Goal: Find specific page/section: Find specific page/section

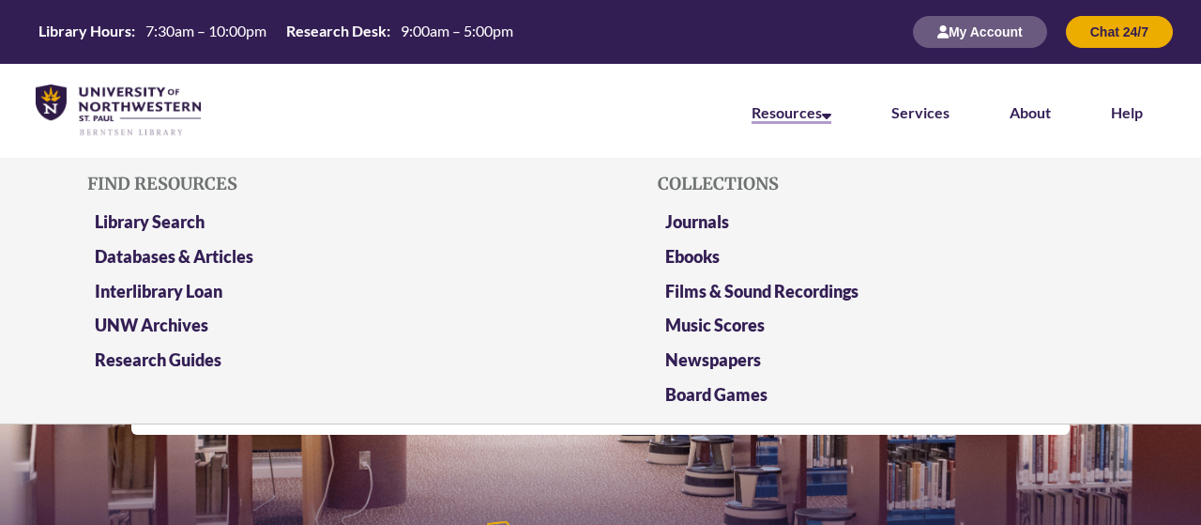
scroll to position [394, 1201]
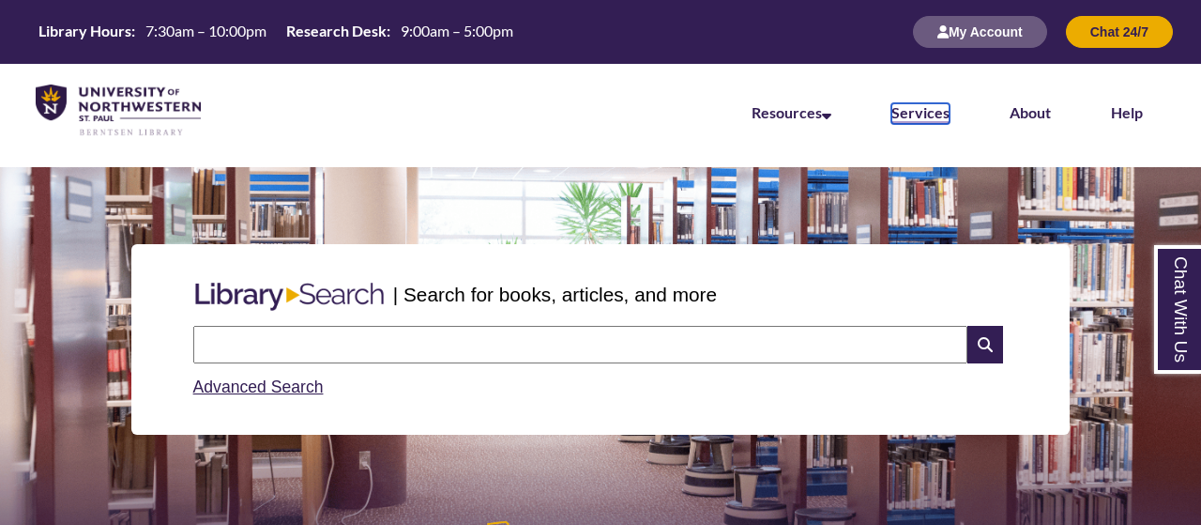
click at [916, 109] on link "Services" at bounding box center [921, 113] width 58 height 21
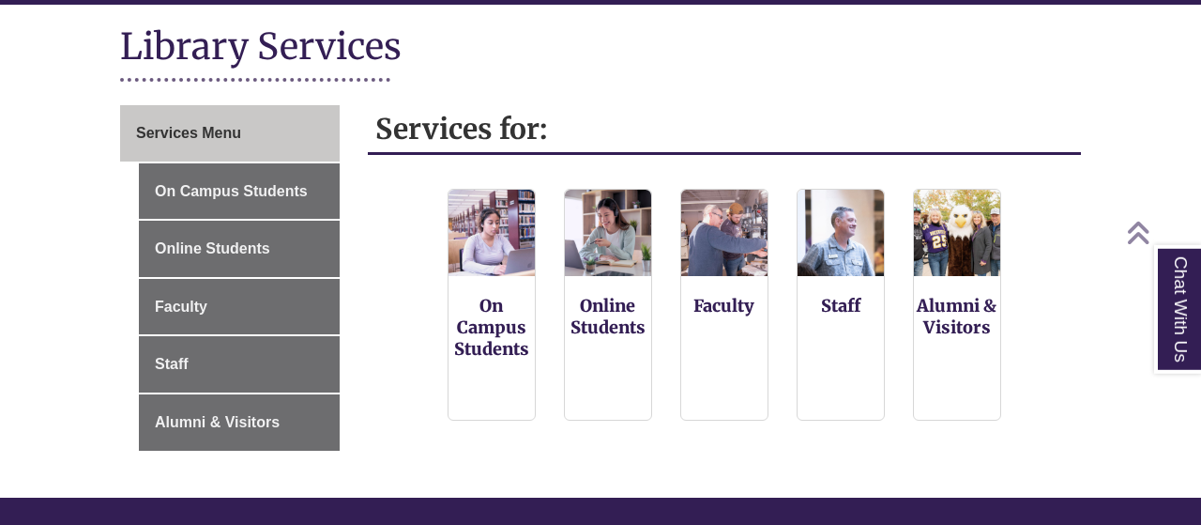
scroll to position [228, 0]
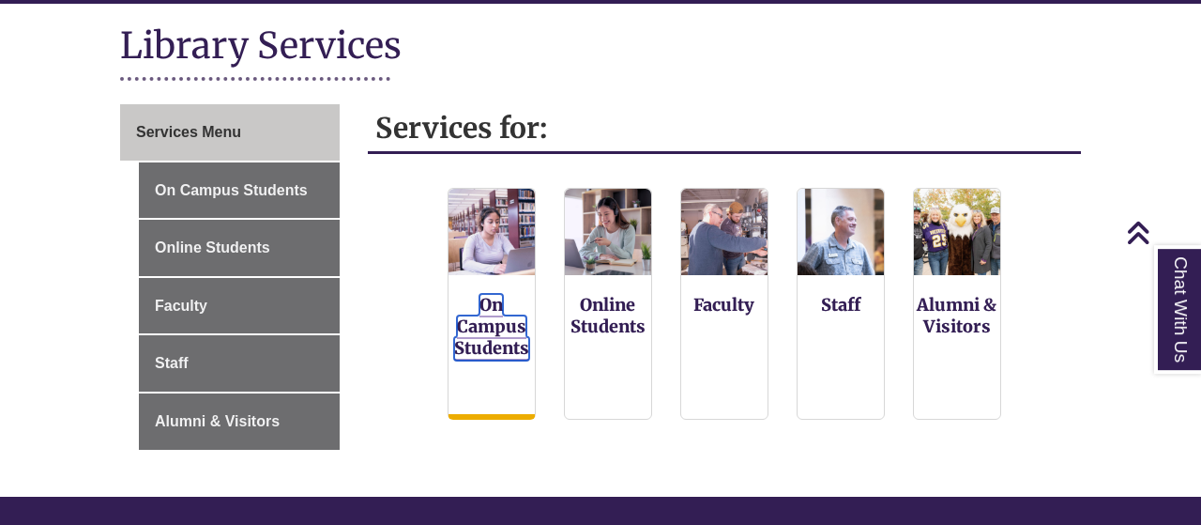
click at [517, 338] on link "On Campus Students" at bounding box center [491, 327] width 75 height 67
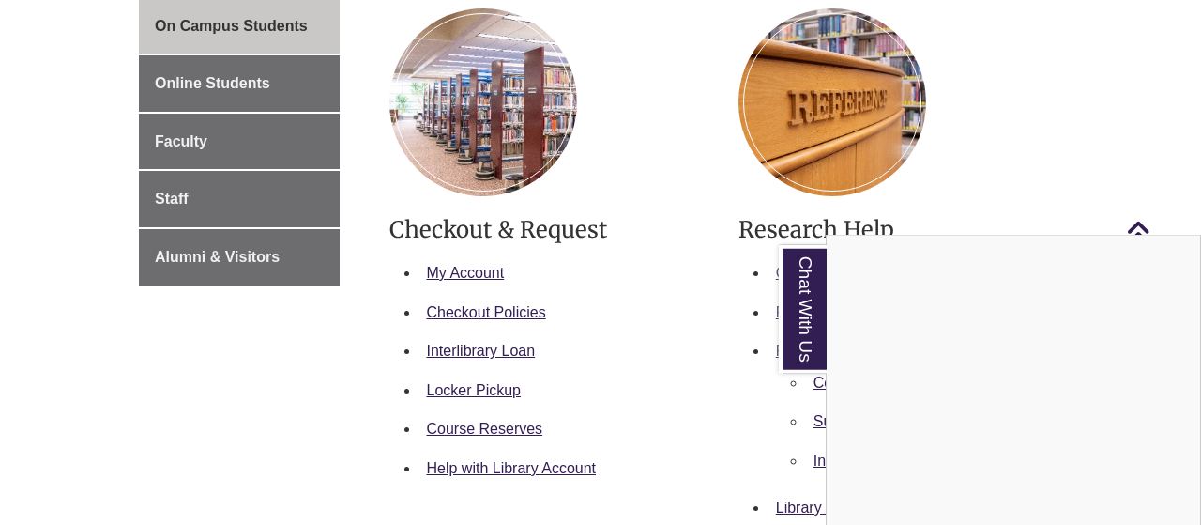
scroll to position [392, 0]
click at [697, 331] on li "Interlibrary Loan" at bounding box center [565, 350] width 291 height 39
click at [797, 318] on link "Chat With Us" at bounding box center [803, 309] width 48 height 129
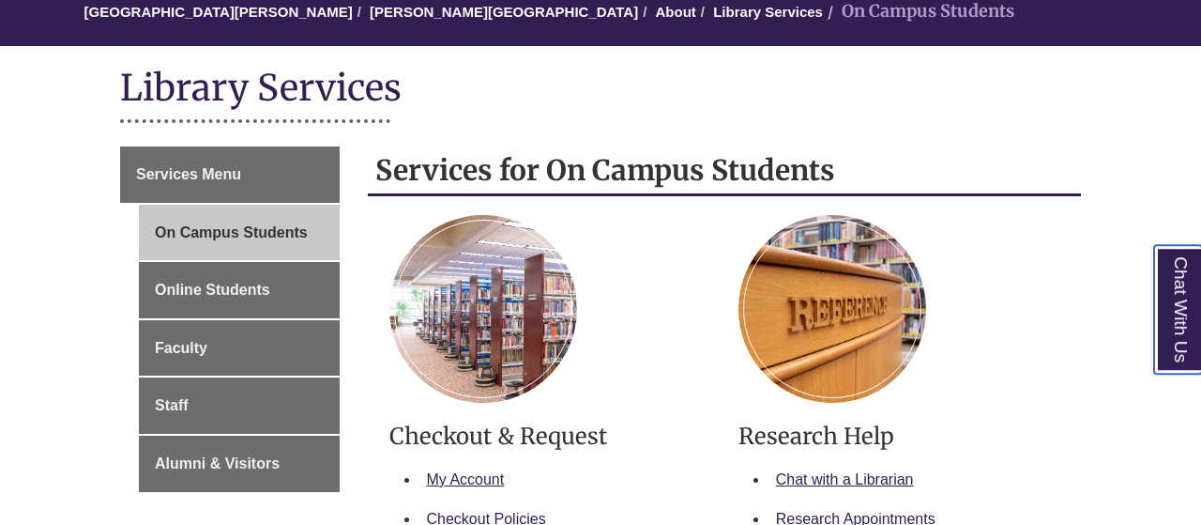
scroll to position [205, 0]
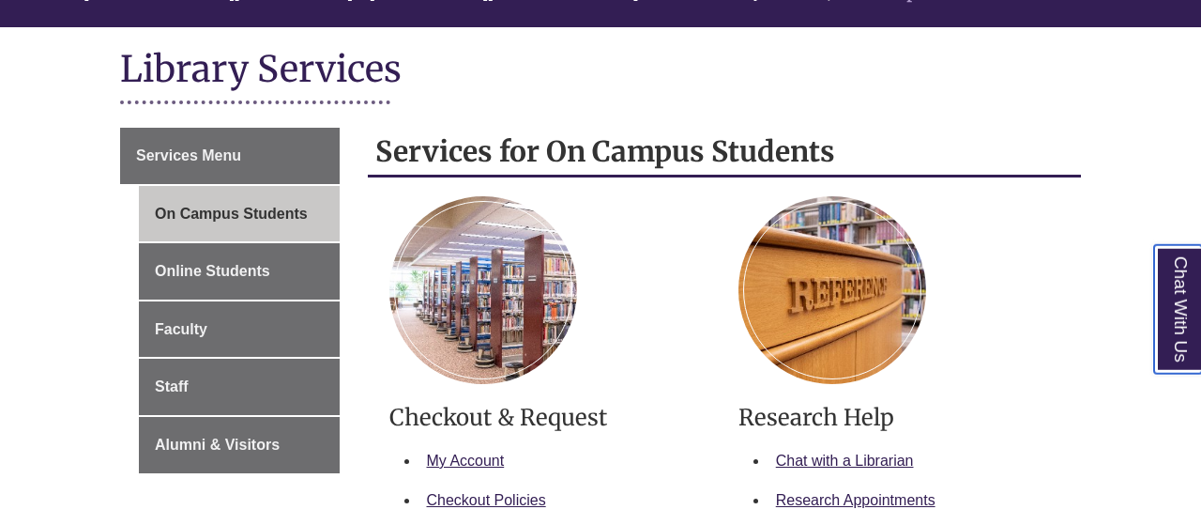
click at [1176, 304] on link "Chat With Us" at bounding box center [1178, 309] width 48 height 129
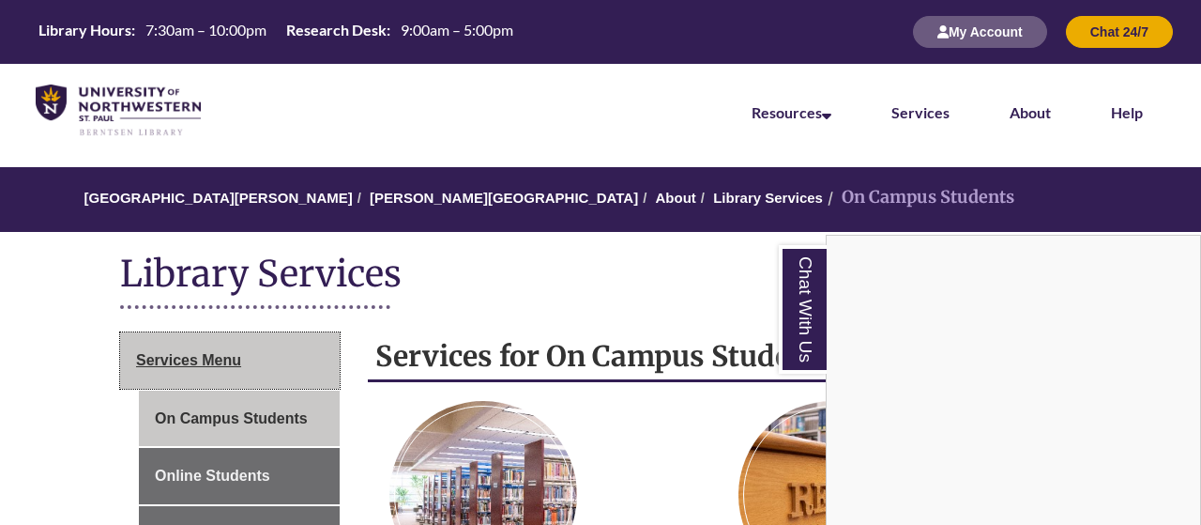
scroll to position [117, 0]
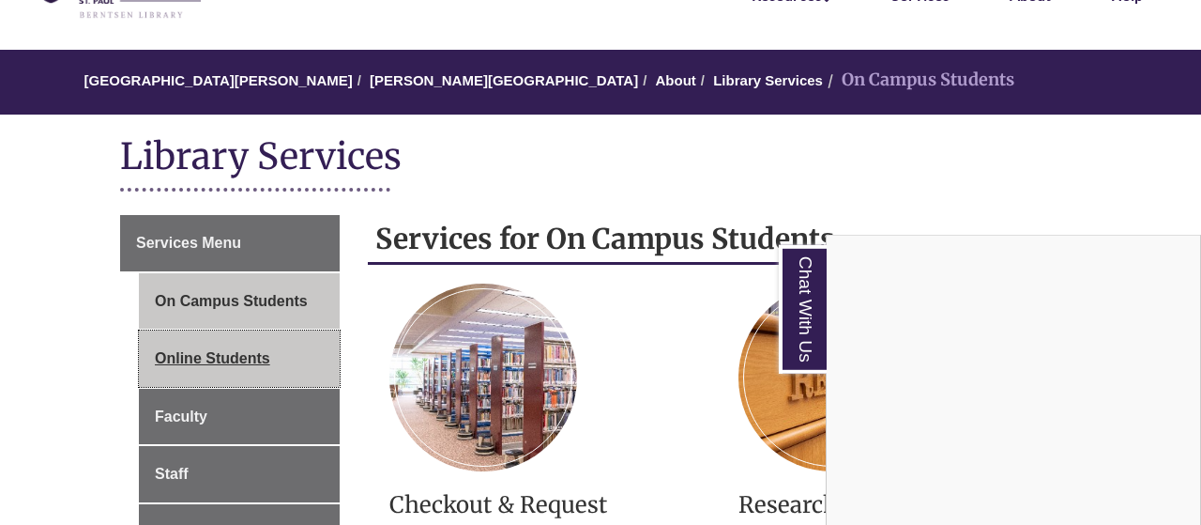
click at [254, 350] on link "Online Students" at bounding box center [239, 358] width 201 height 56
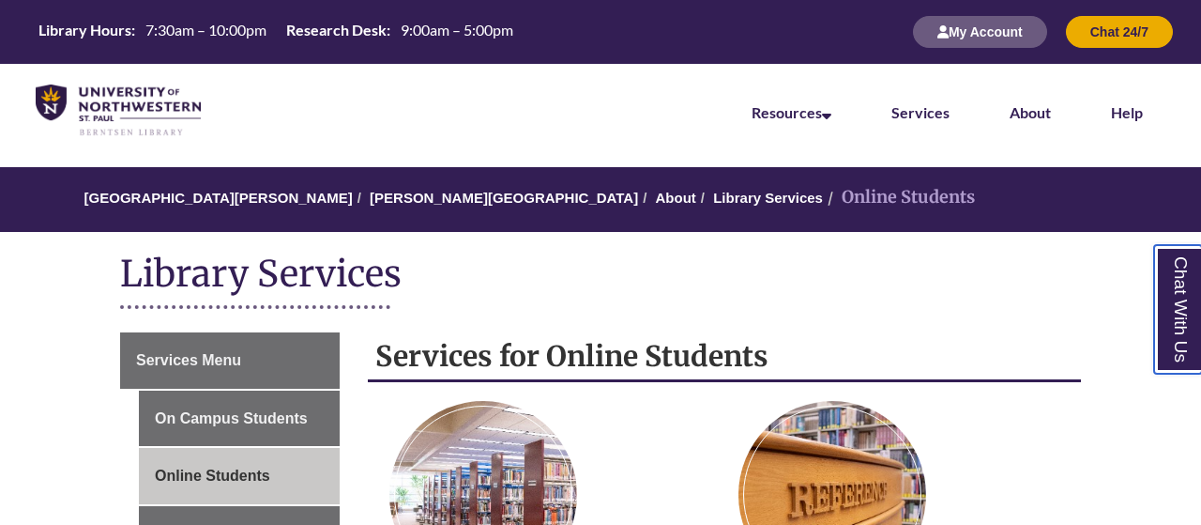
click at [1182, 279] on link "Chat With Us" at bounding box center [1178, 309] width 48 height 129
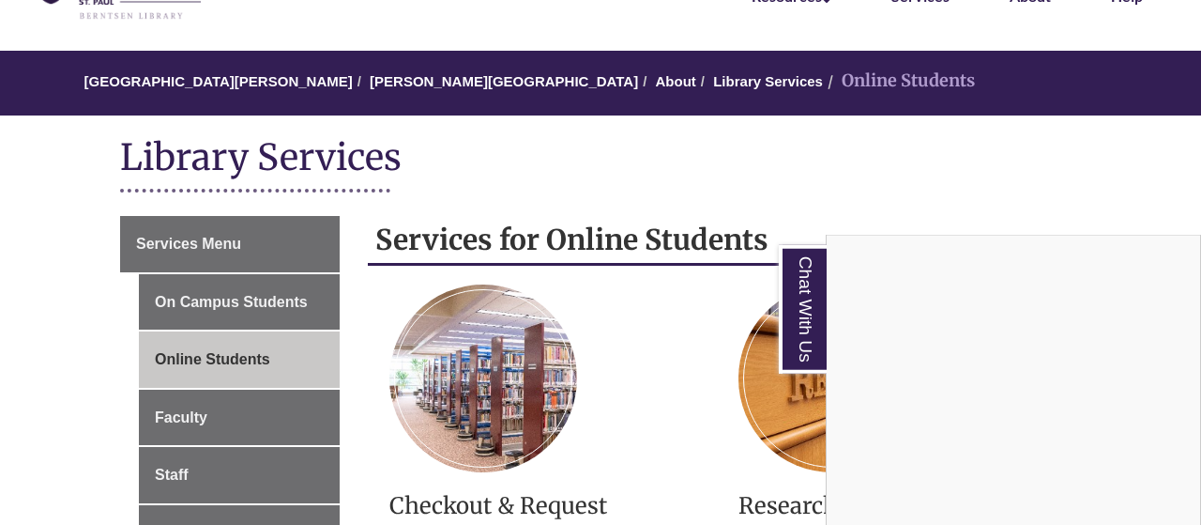
scroll to position [117, 0]
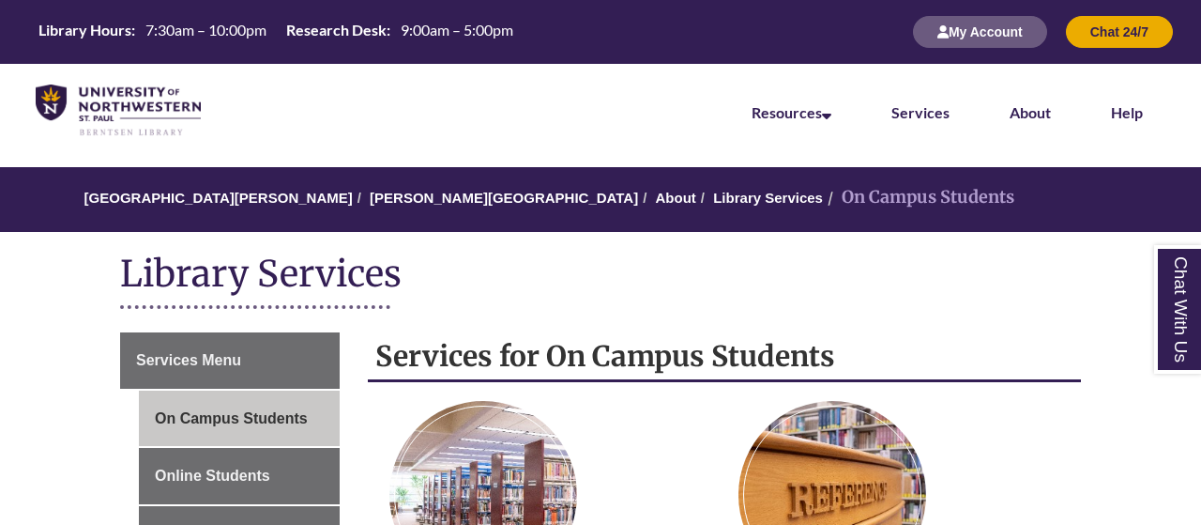
scroll to position [117, 0]
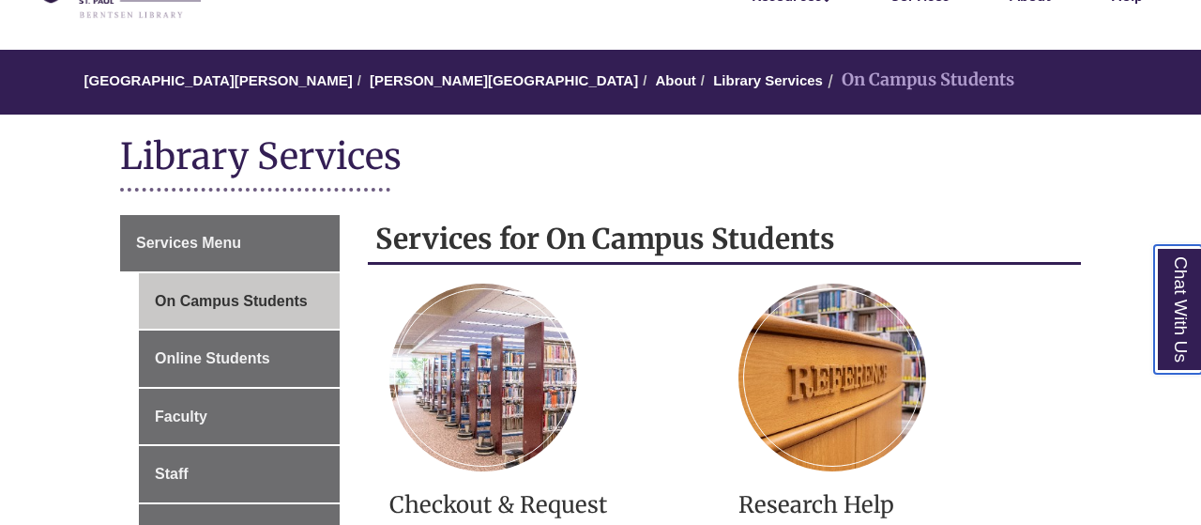
click at [1160, 286] on link "Chat With Us" at bounding box center [1178, 309] width 48 height 129
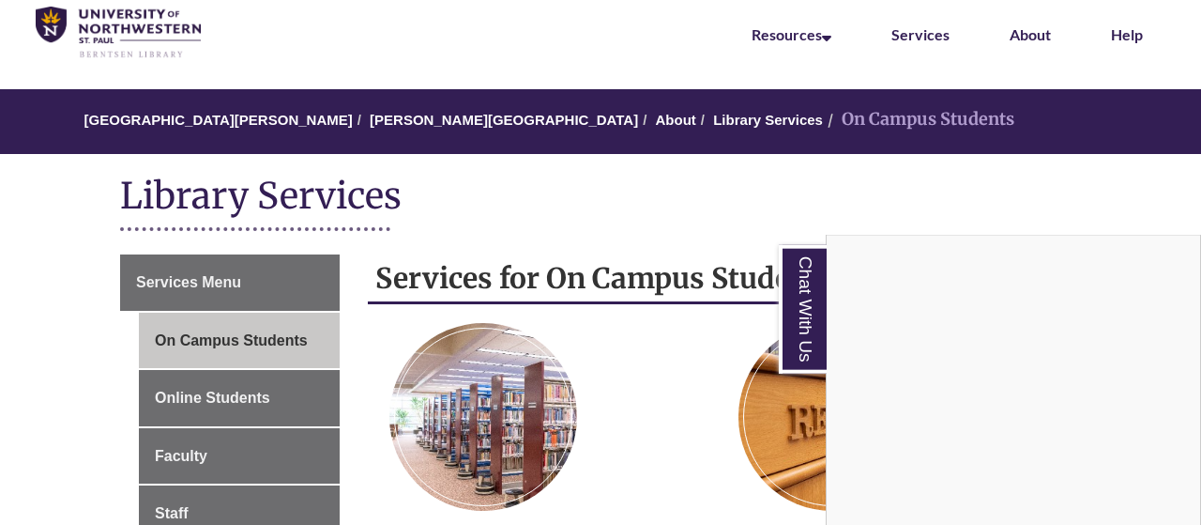
scroll to position [115, 0]
